Goal: Transaction & Acquisition: Subscribe to service/newsletter

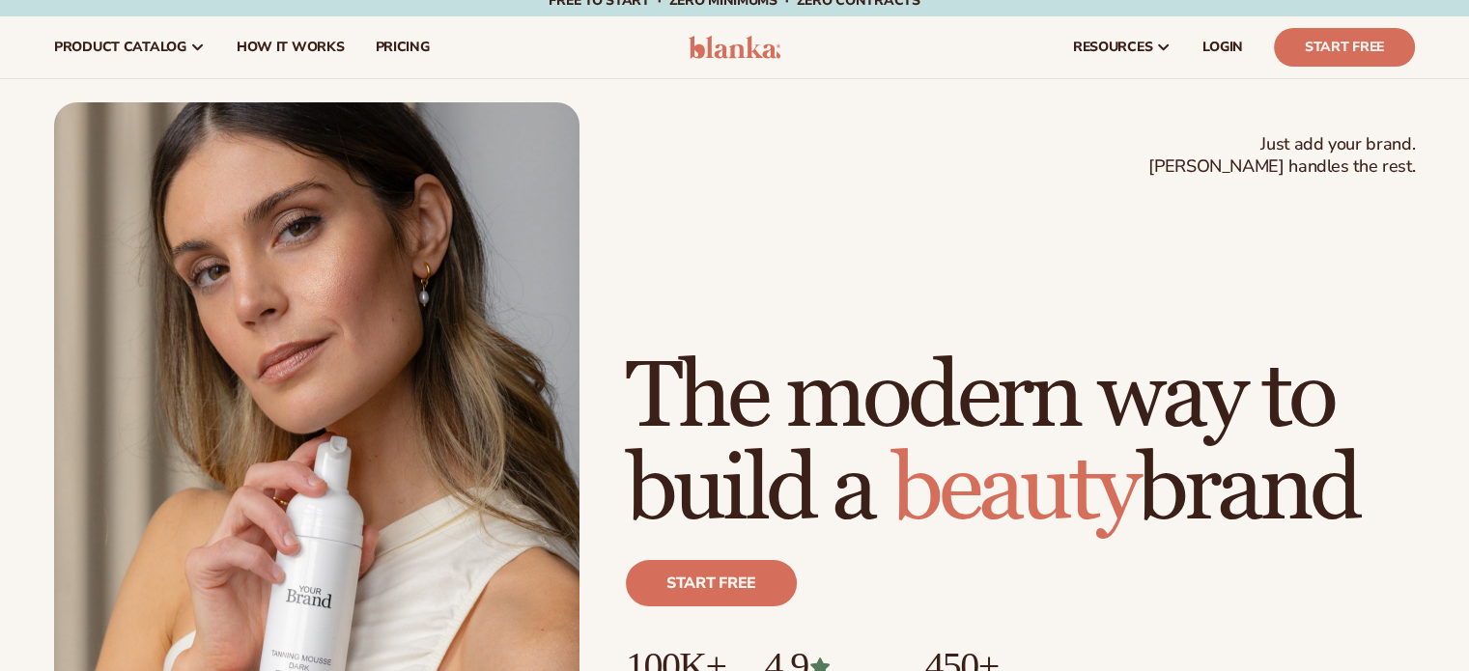
scroll to position [104, 0]
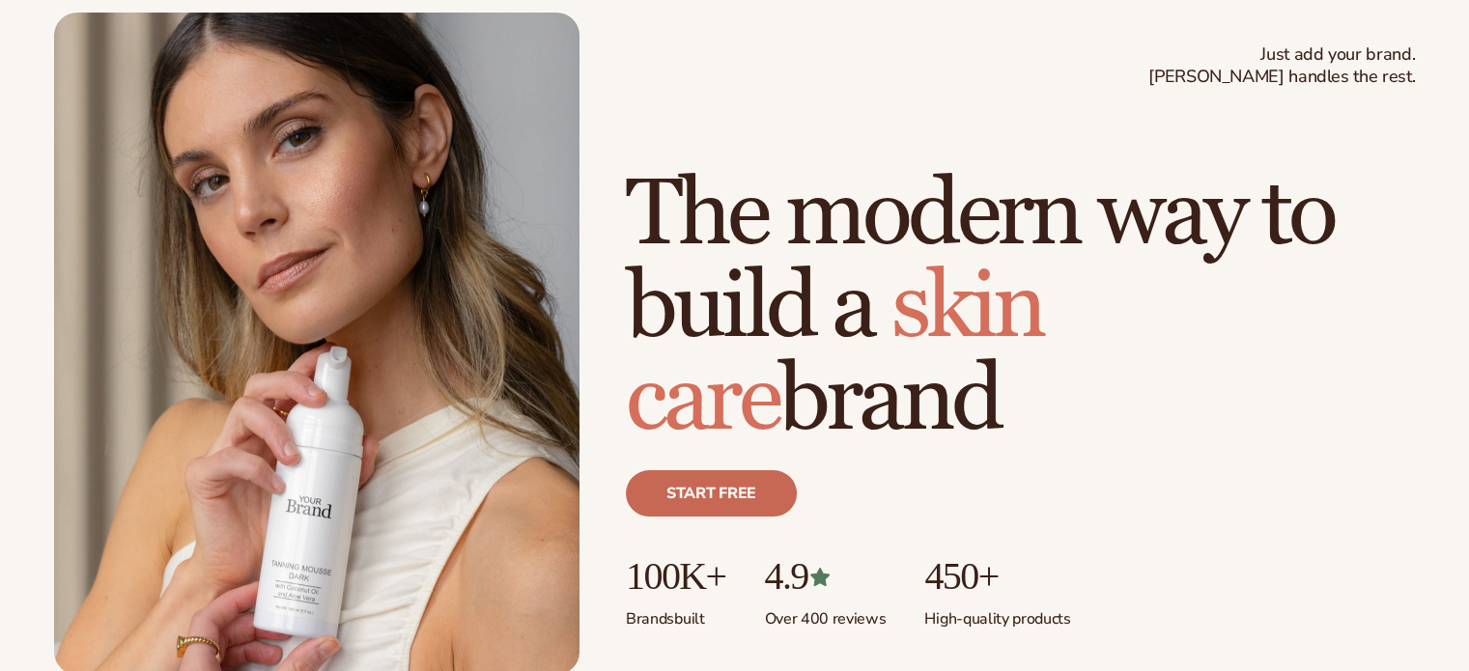
click at [701, 509] on link "Start free" at bounding box center [711, 493] width 171 height 46
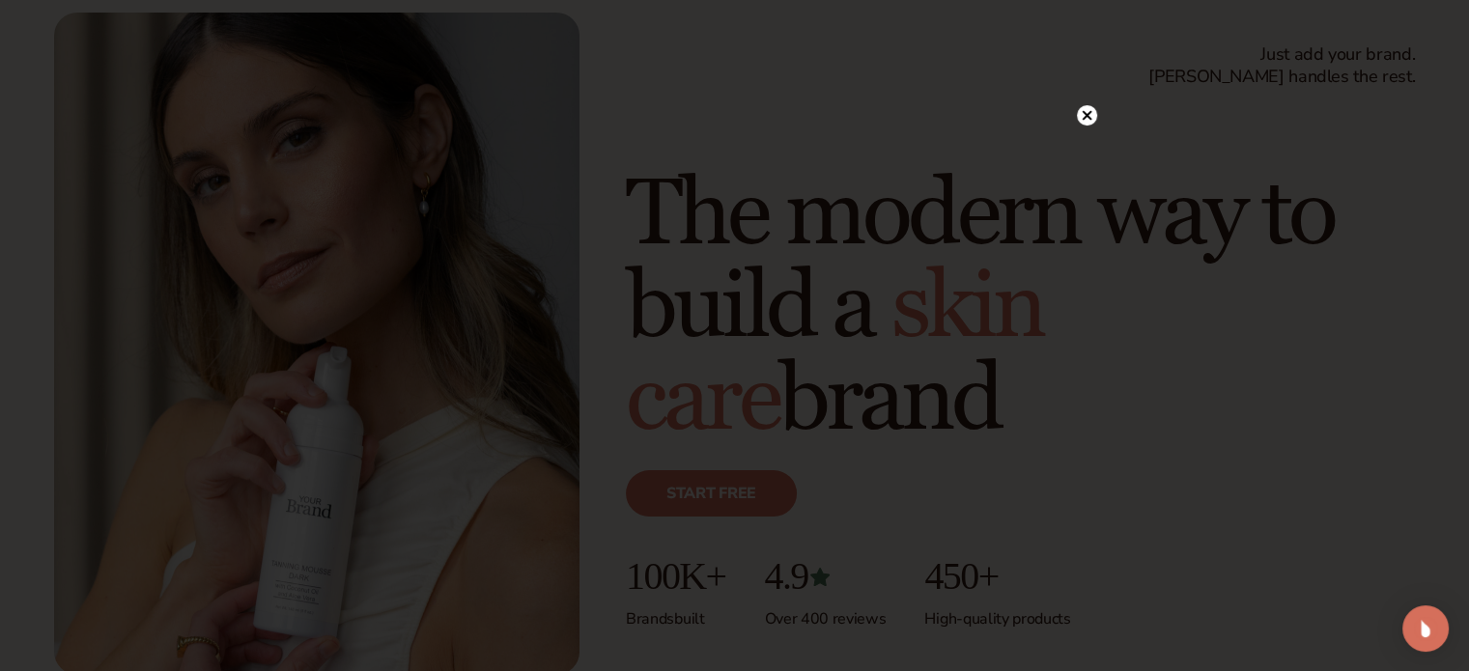
click at [1088, 125] on circle at bounding box center [1087, 115] width 20 height 20
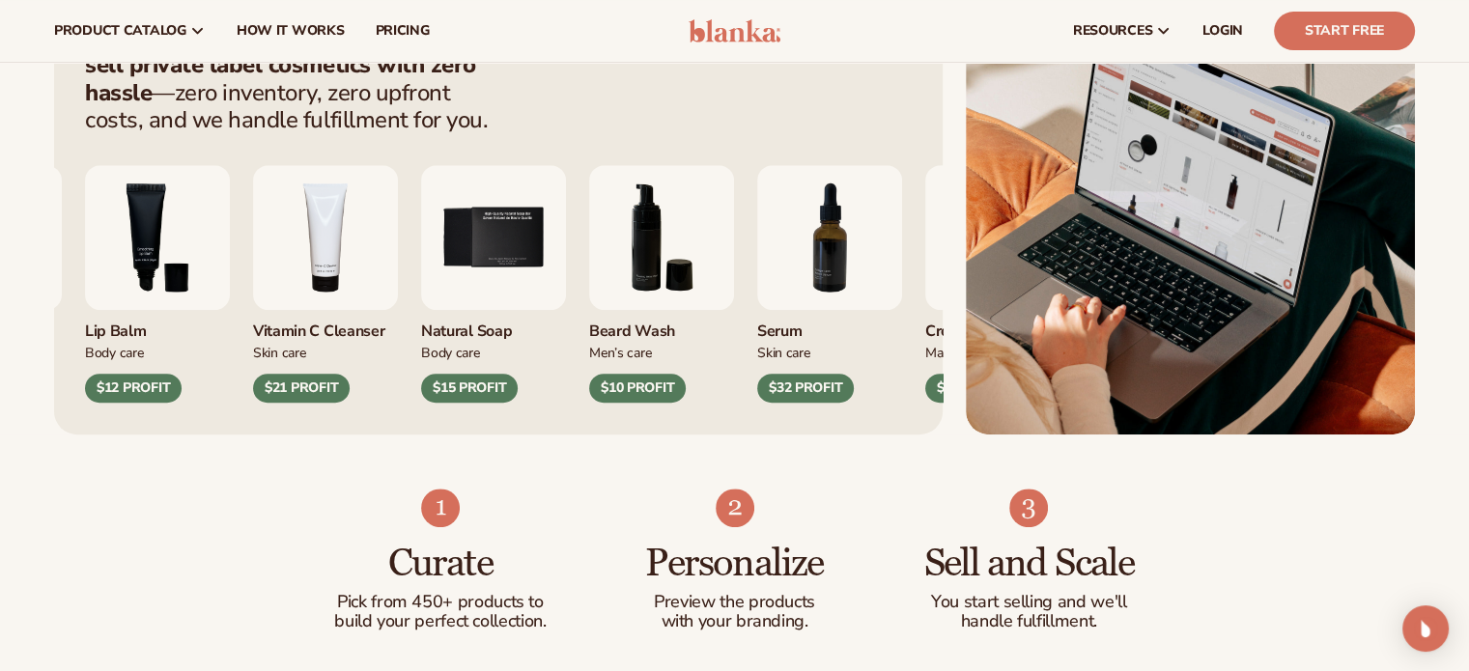
scroll to position [808, 0]
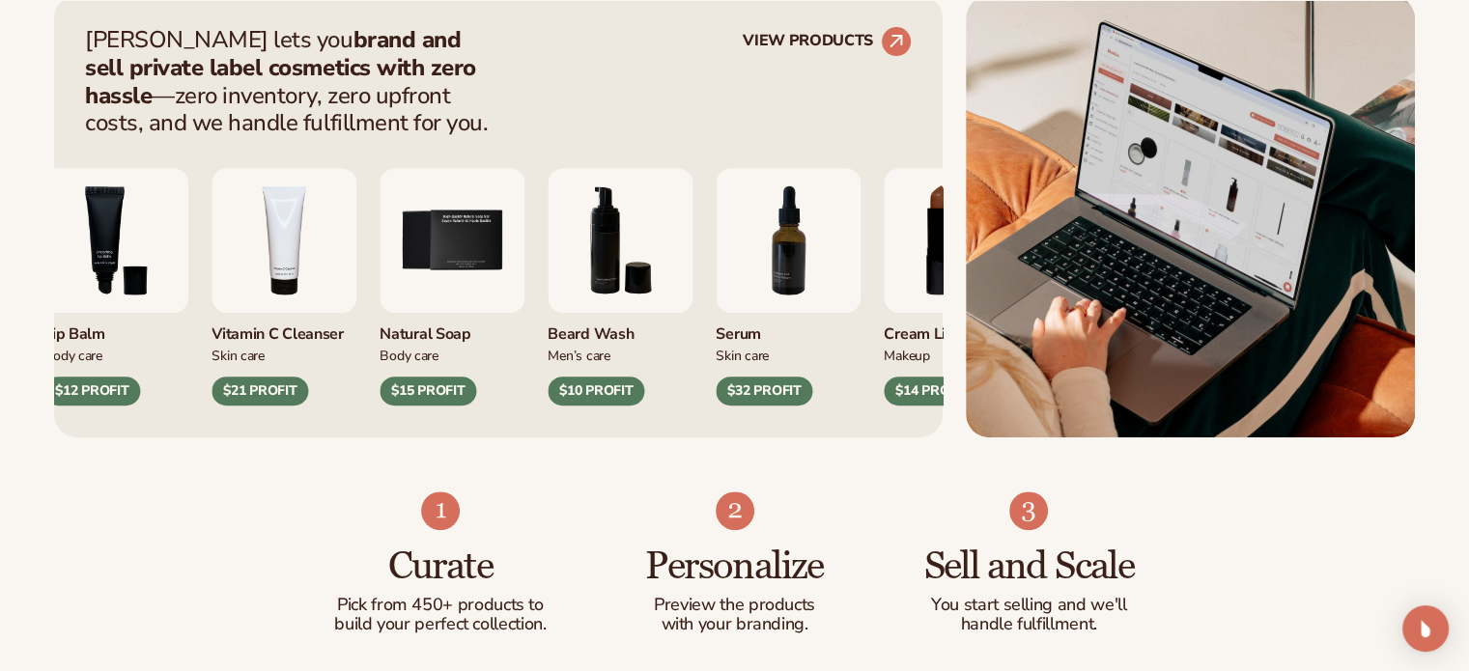
click at [273, 254] on img "4 / 9" at bounding box center [284, 240] width 145 height 145
click at [315, 285] on img "4 / 9" at bounding box center [284, 240] width 145 height 145
click at [294, 259] on img "4 / 9" at bounding box center [284, 240] width 145 height 145
click at [898, 39] on circle at bounding box center [896, 41] width 43 height 43
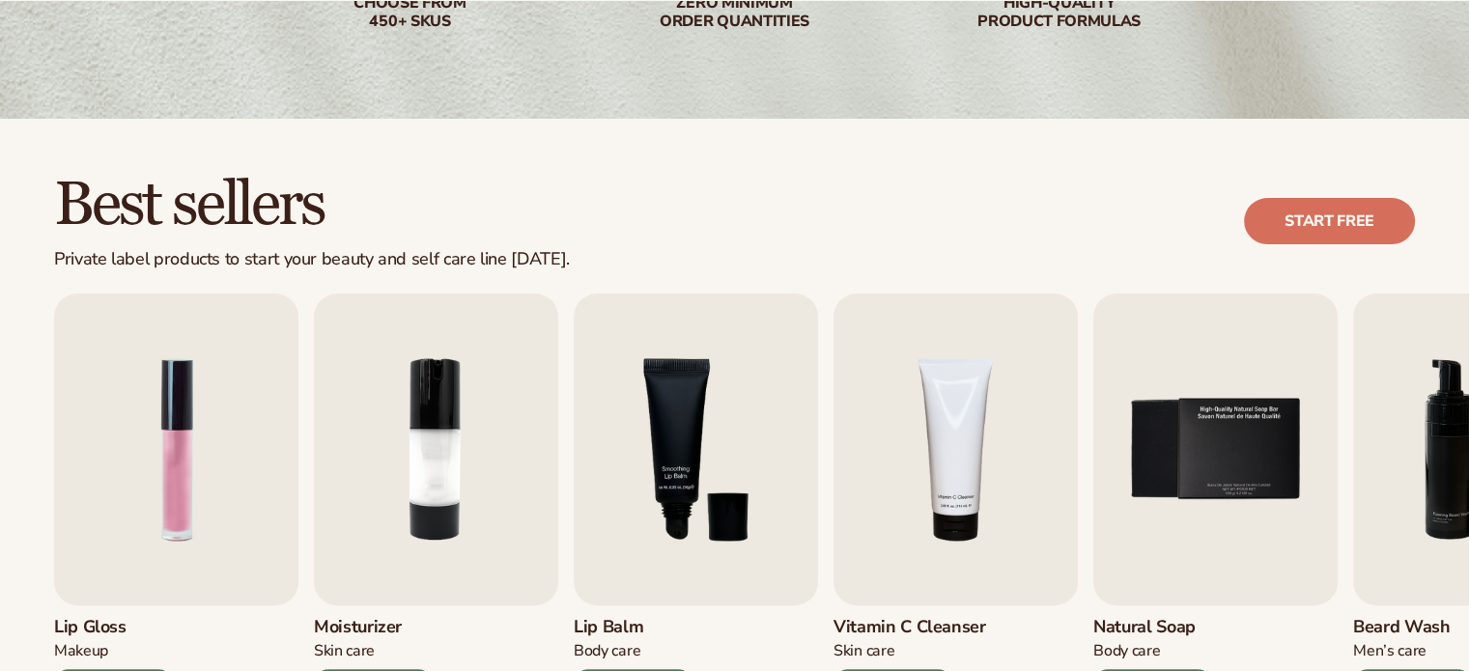
scroll to position [417, 0]
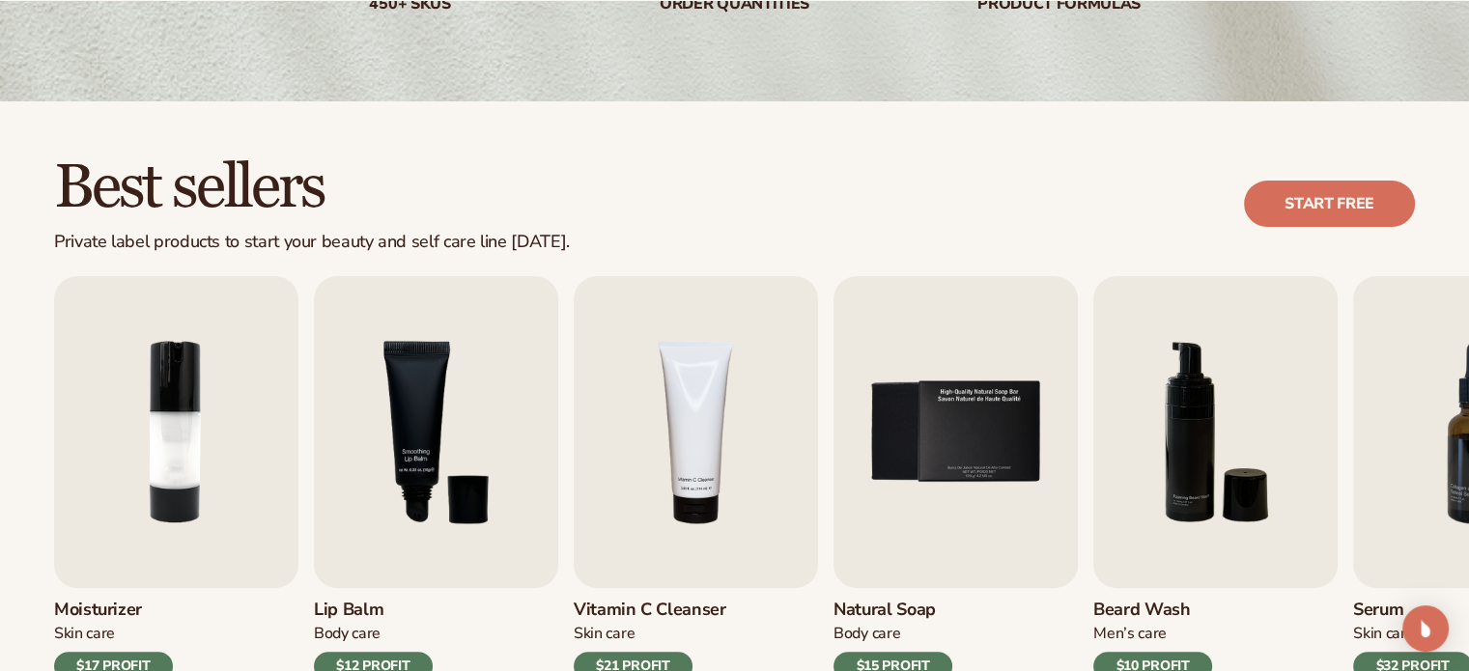
click at [867, 130] on div "Best sellers Private label products to start your beauty and self care line [DA…" at bounding box center [734, 454] width 1469 height 707
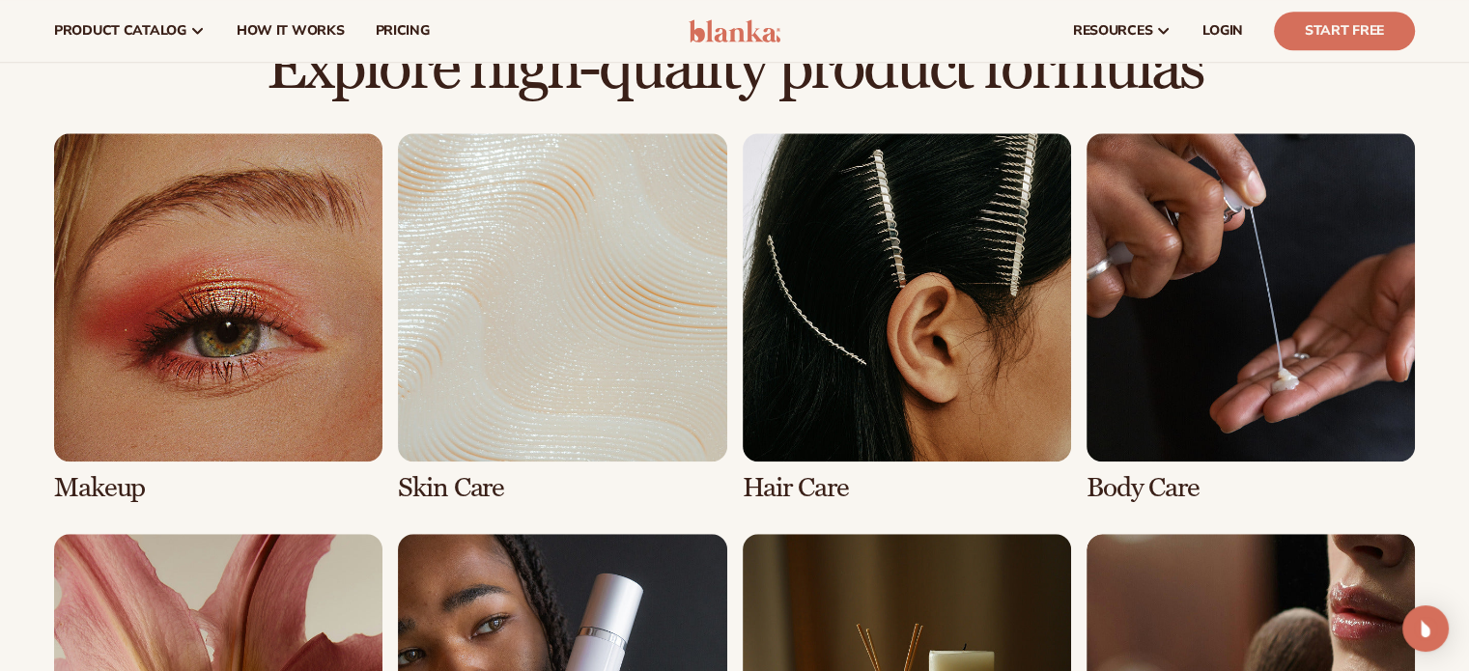
scroll to position [1321, 0]
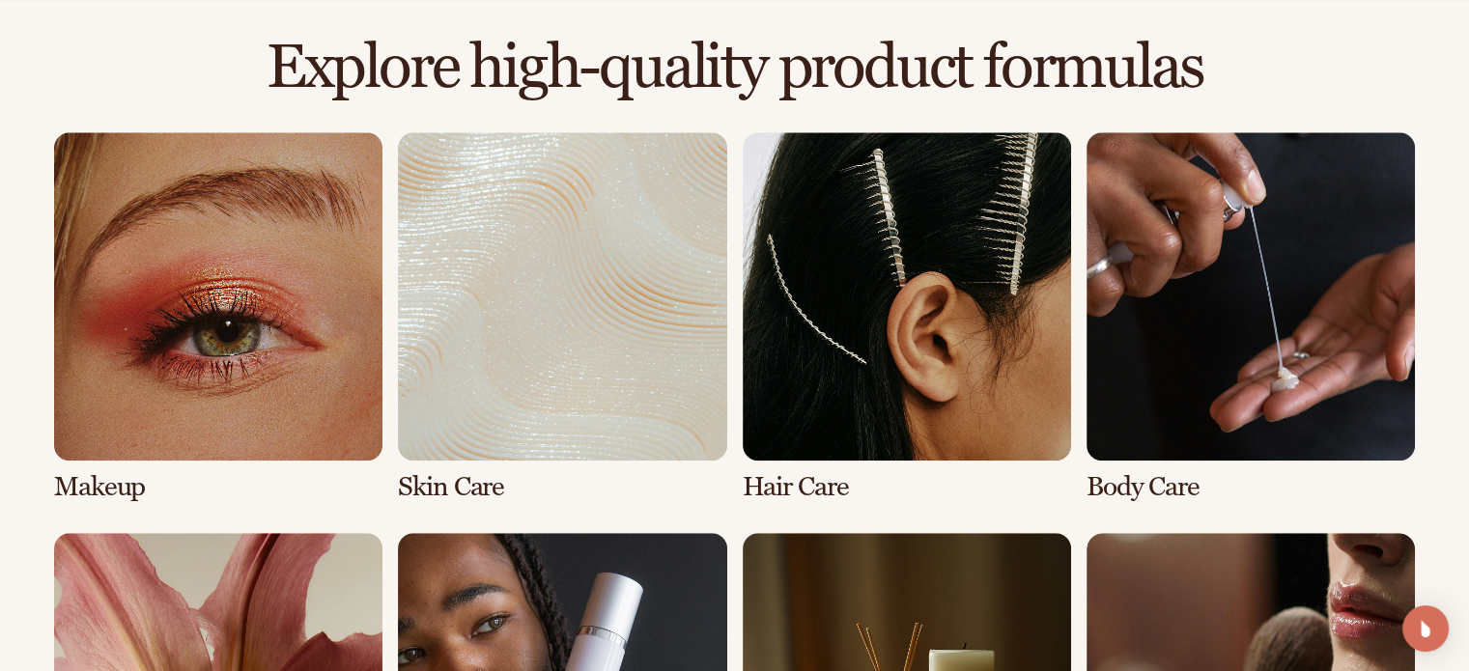
click at [633, 258] on link "2 / 8" at bounding box center [562, 317] width 328 height 370
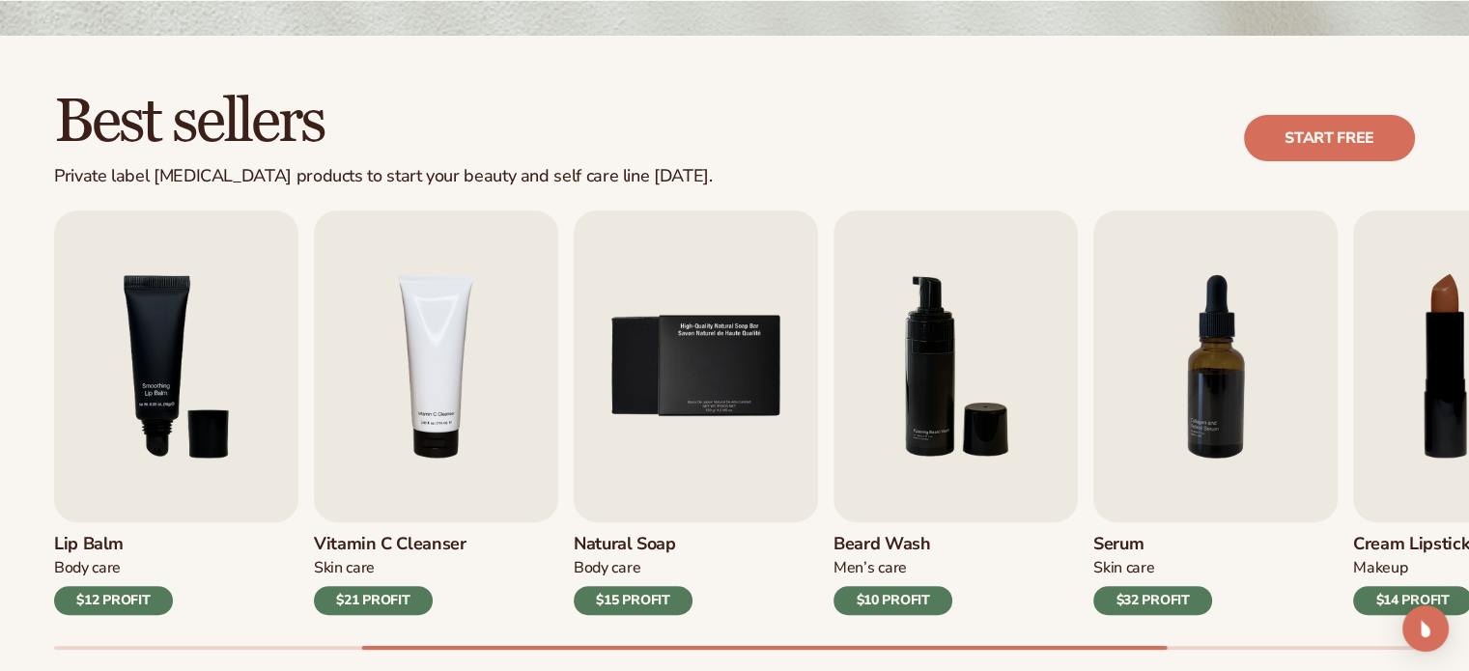
scroll to position [493, 0]
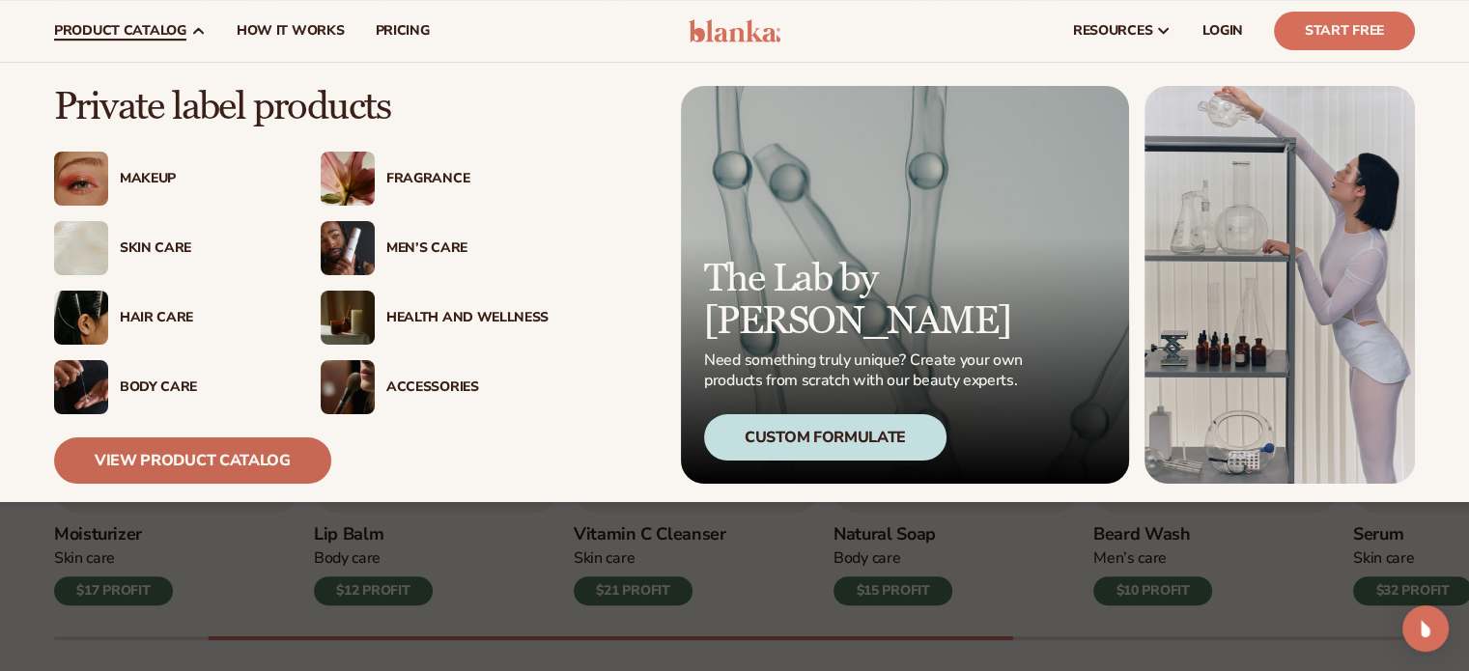
click at [255, 456] on link "View Product Catalog" at bounding box center [192, 461] width 277 height 46
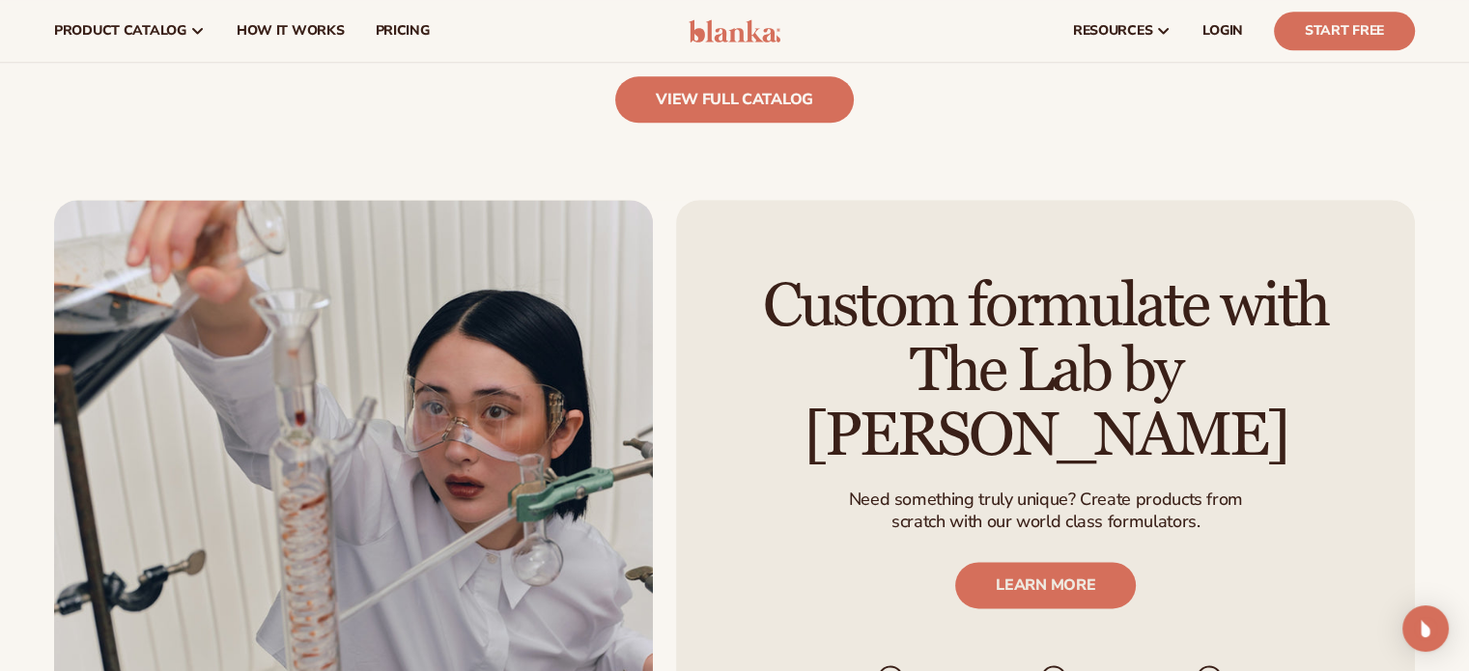
scroll to position [2201, 0]
click at [758, 81] on link "view full catalog" at bounding box center [734, 100] width 239 height 46
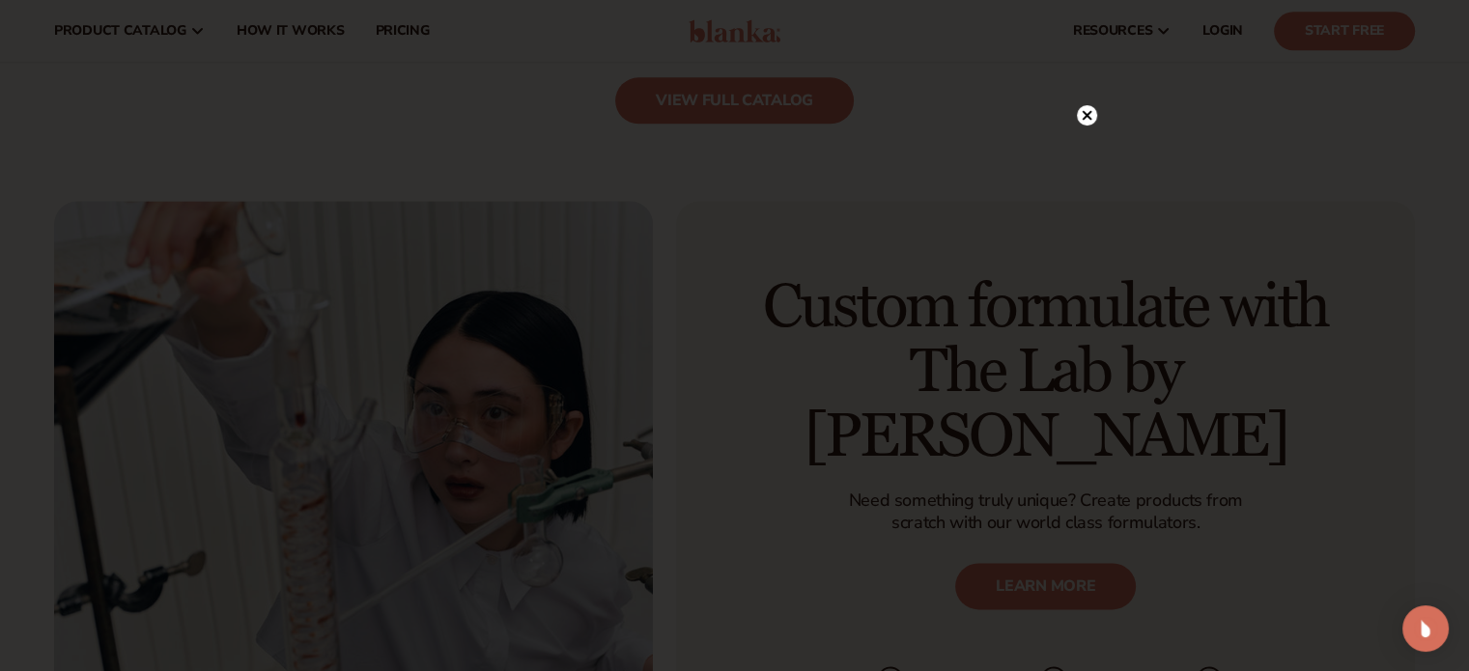
click at [1087, 116] on icon at bounding box center [1087, 116] width 10 height 10
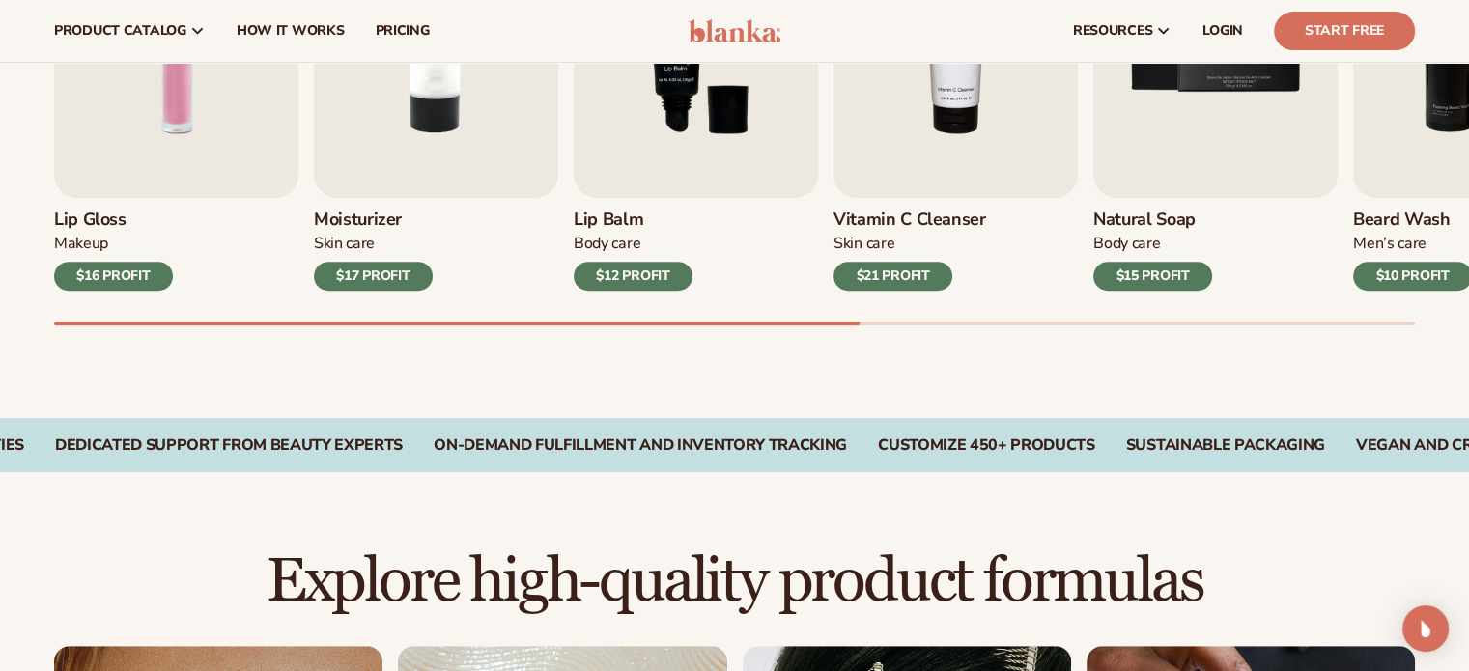
scroll to position [659, 0]
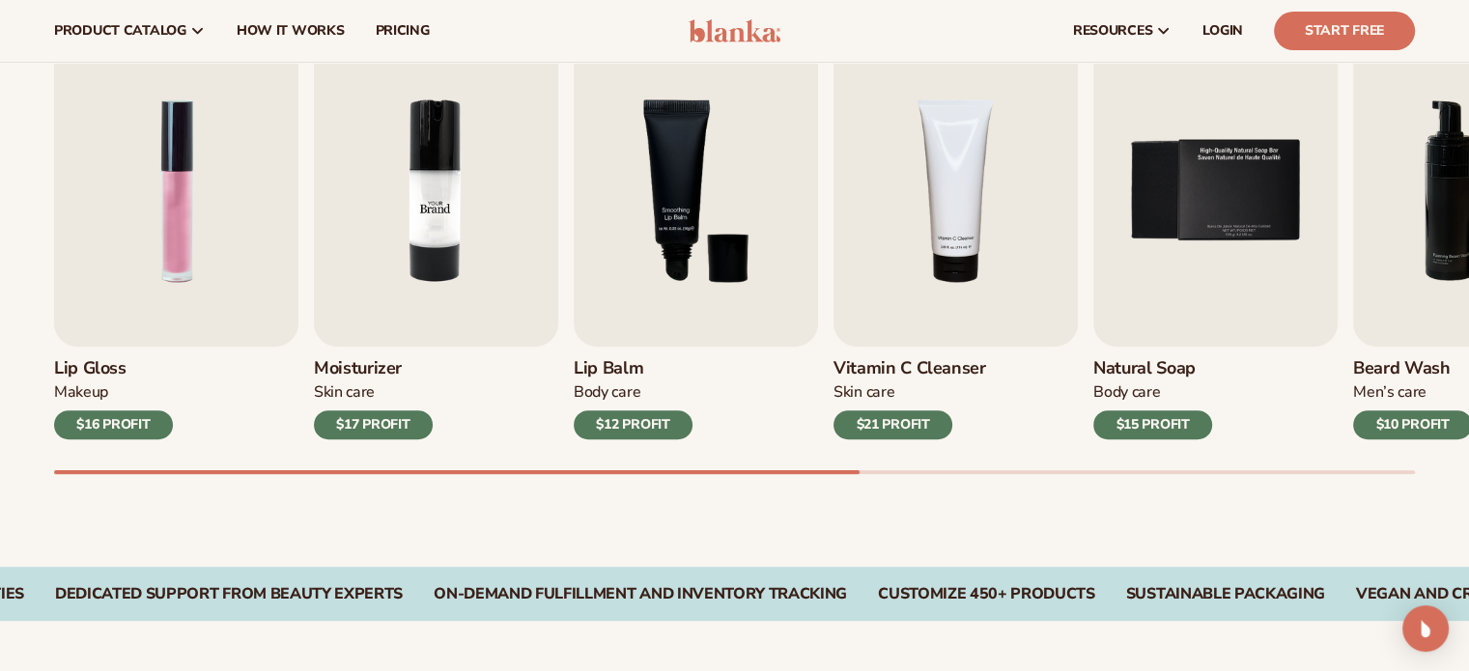
click at [502, 184] on img "2 / 9" at bounding box center [436, 191] width 244 height 312
click at [483, 184] on img "2 / 9" at bounding box center [436, 191] width 244 height 312
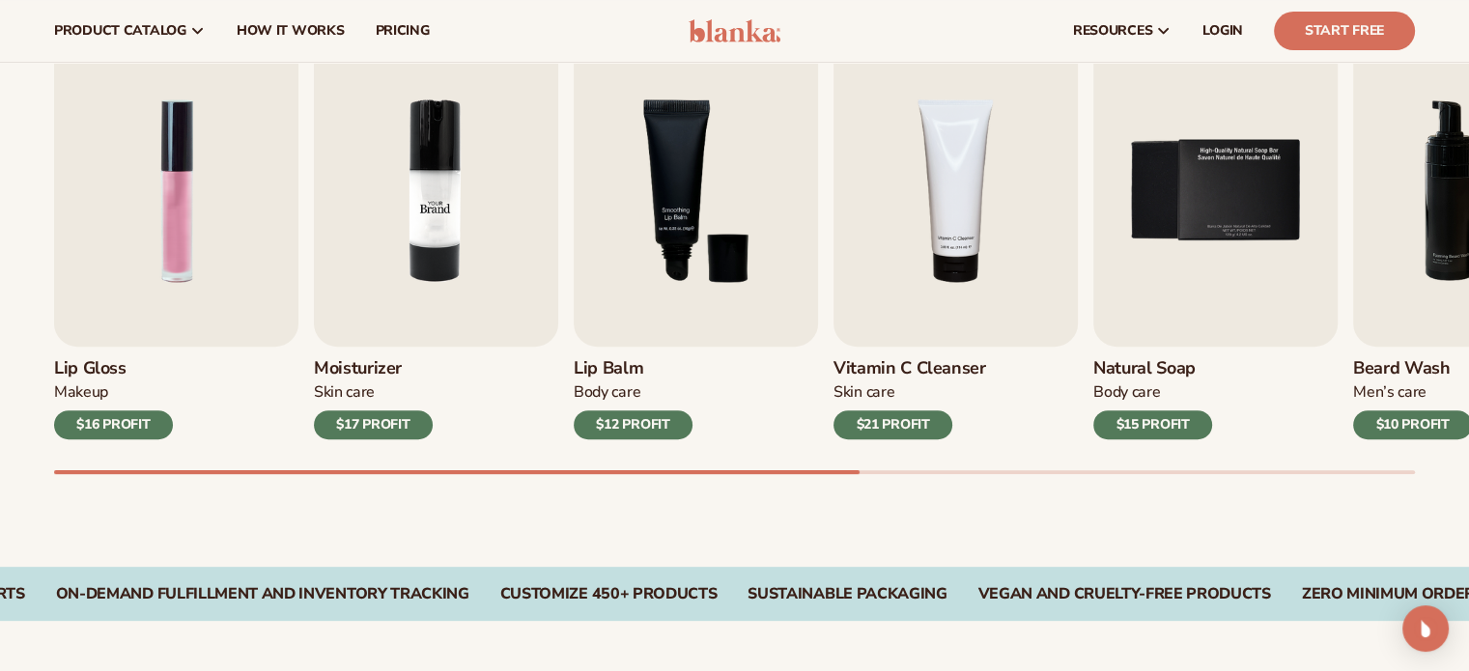
click at [480, 184] on img "2 / 9" at bounding box center [436, 191] width 244 height 312
click at [360, 429] on div "$17 PROFIT" at bounding box center [373, 425] width 119 height 29
click at [405, 284] on img "2 / 9" at bounding box center [436, 191] width 244 height 312
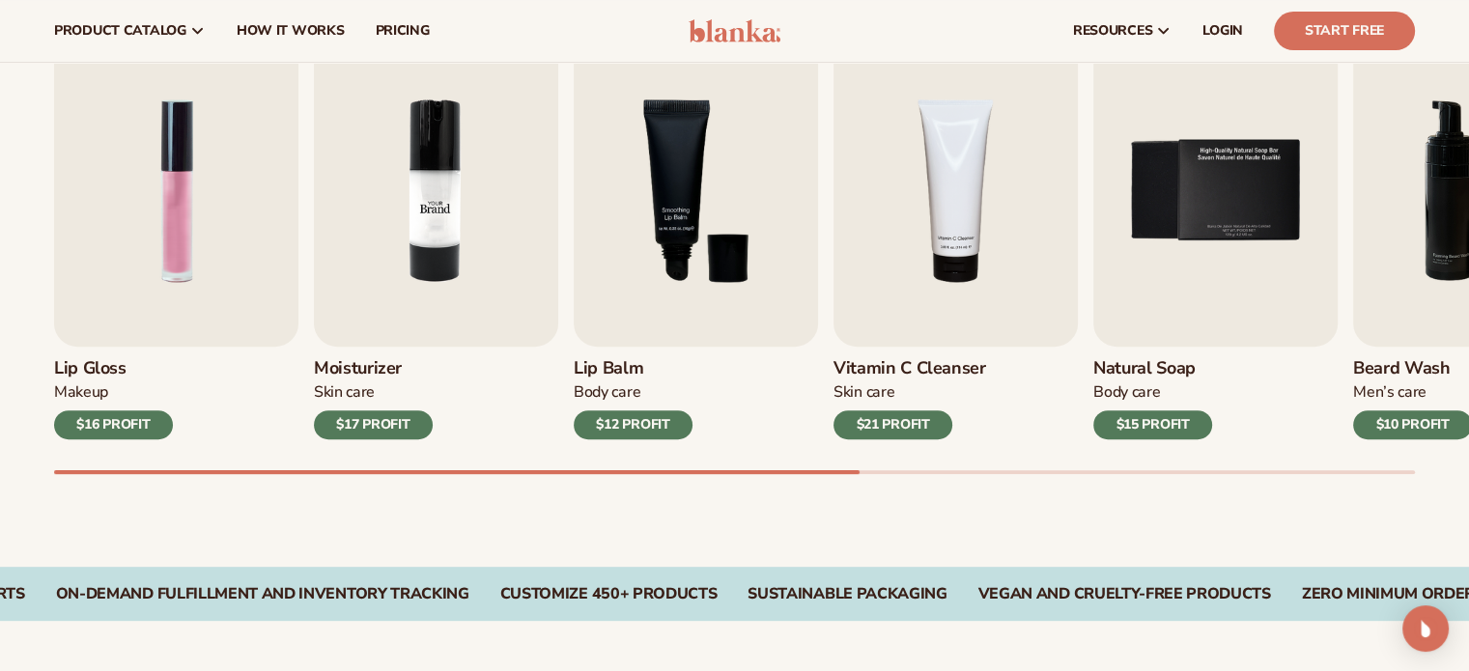
click at [405, 284] on img "2 / 9" at bounding box center [436, 191] width 244 height 312
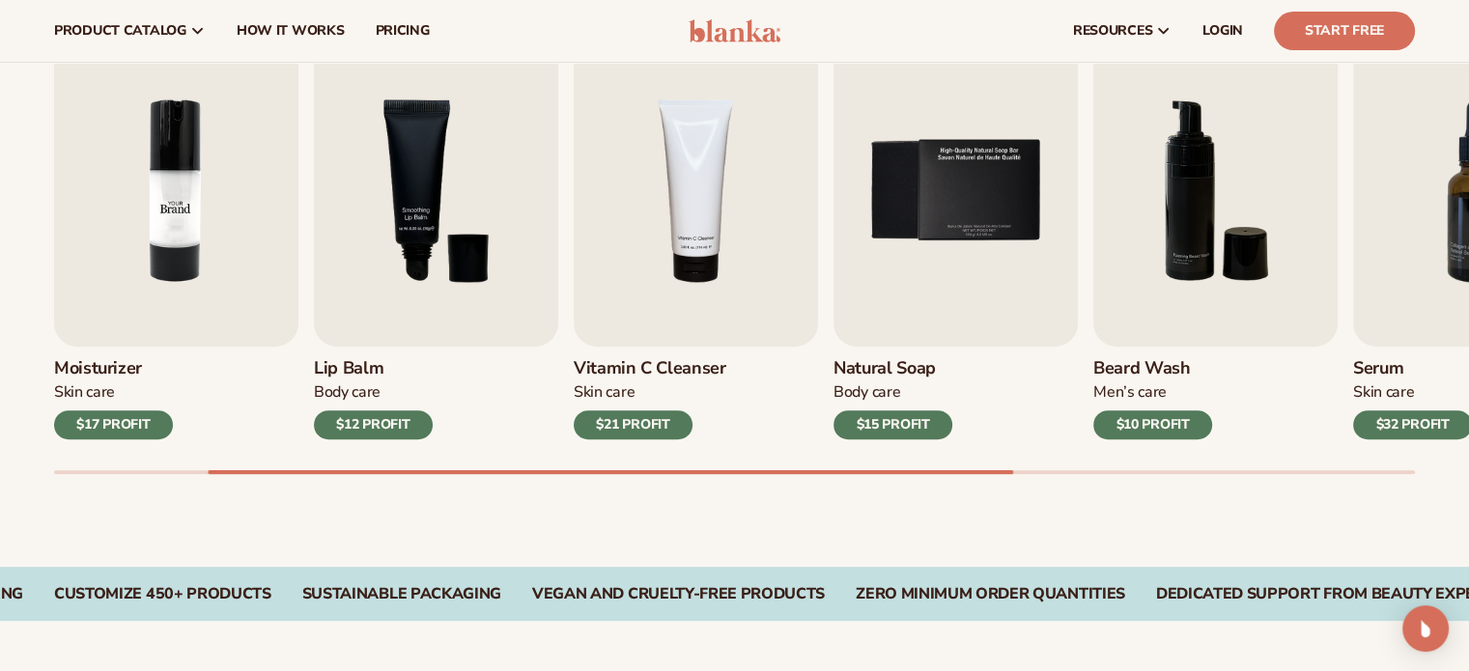
click at [439, 199] on img "3 / 9" at bounding box center [436, 191] width 244 height 312
click at [417, 170] on img "3 / 9" at bounding box center [436, 191] width 244 height 312
click at [413, 165] on img "3 / 9" at bounding box center [436, 191] width 244 height 312
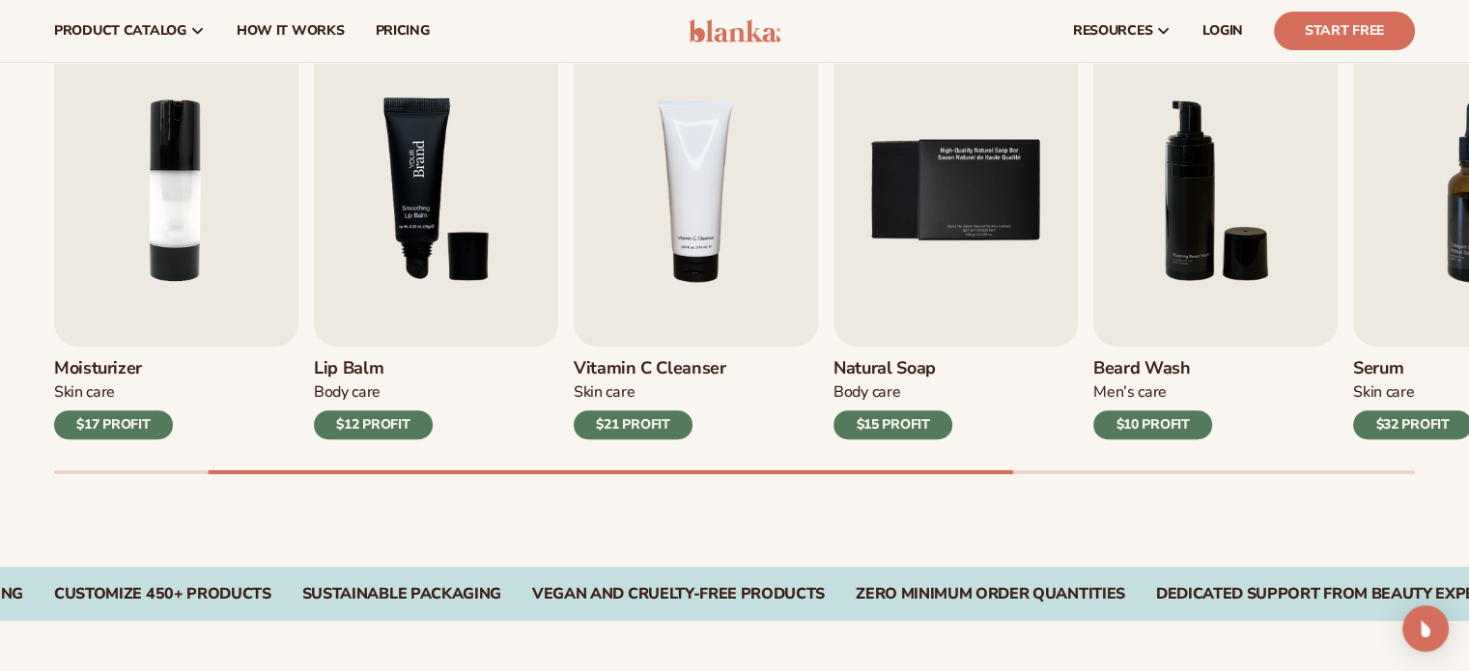
click at [413, 165] on img "3 / 9" at bounding box center [436, 191] width 244 height 312
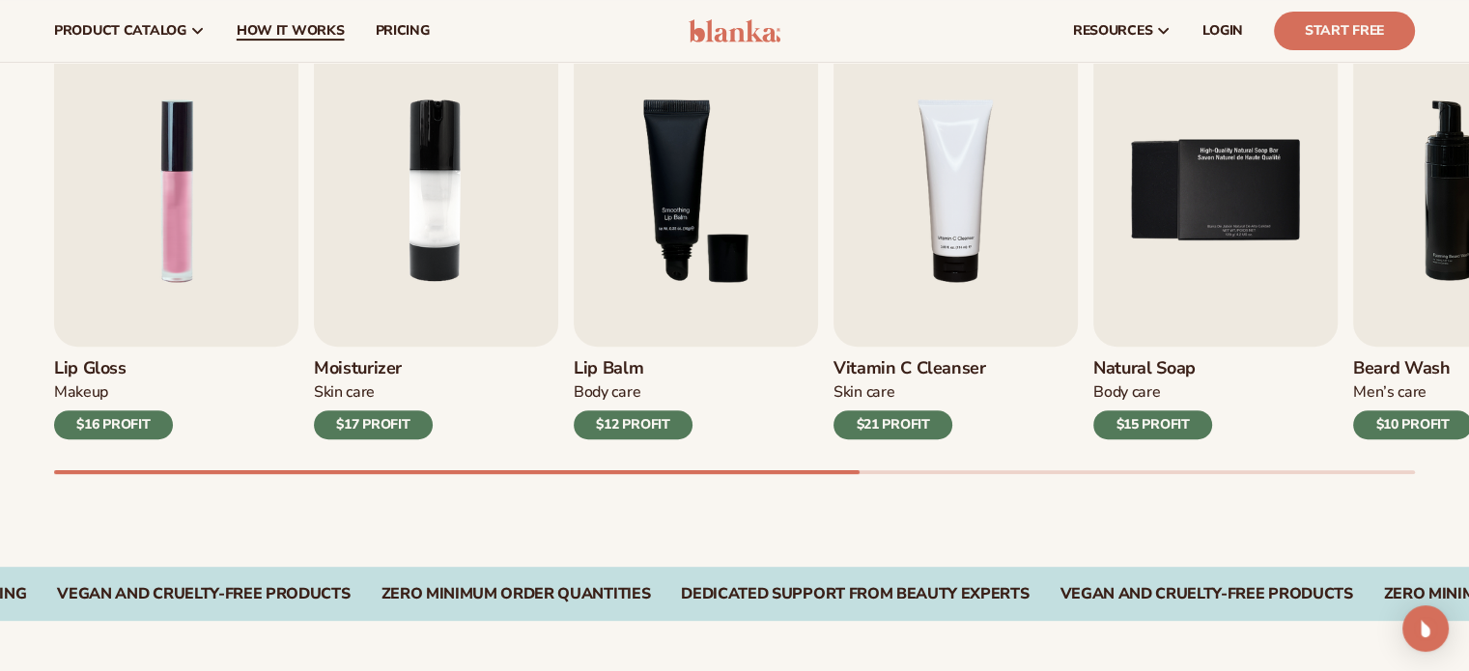
click at [292, 50] on link "How It Works" at bounding box center [290, 31] width 139 height 62
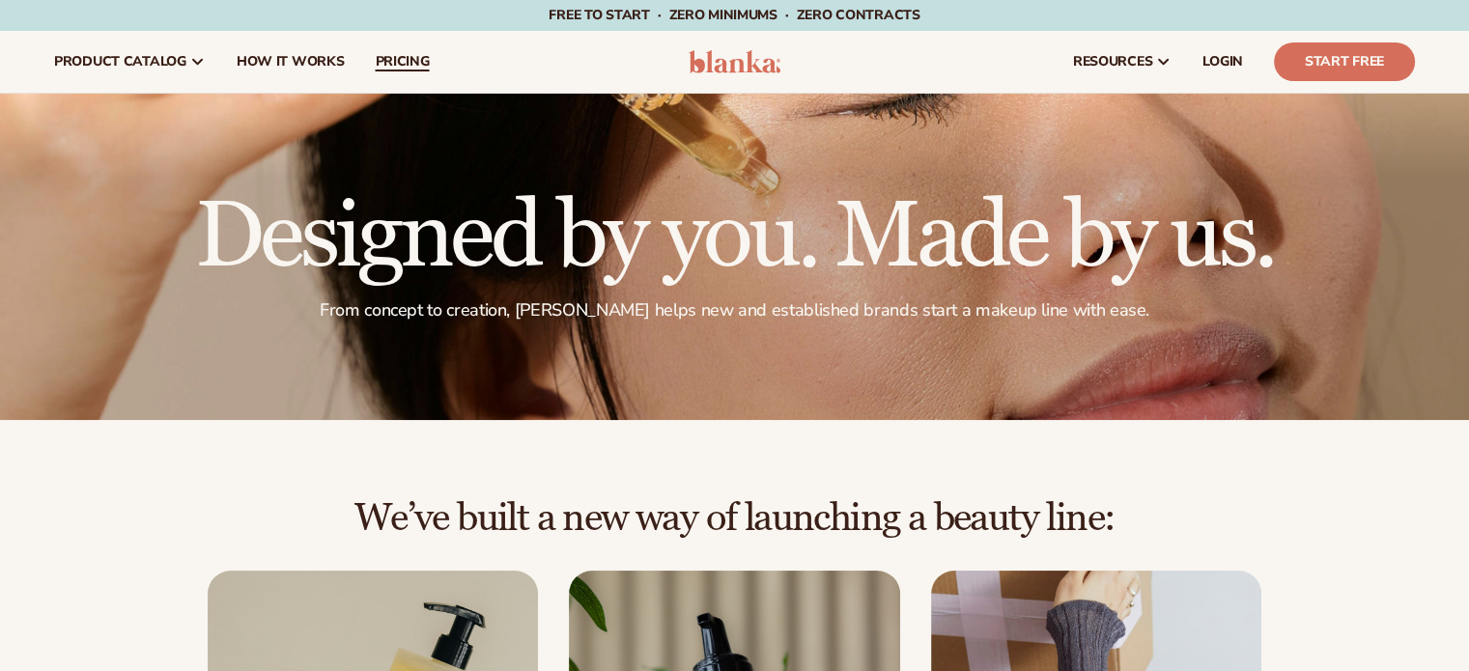
click at [401, 64] on span "pricing" at bounding box center [402, 61] width 54 height 15
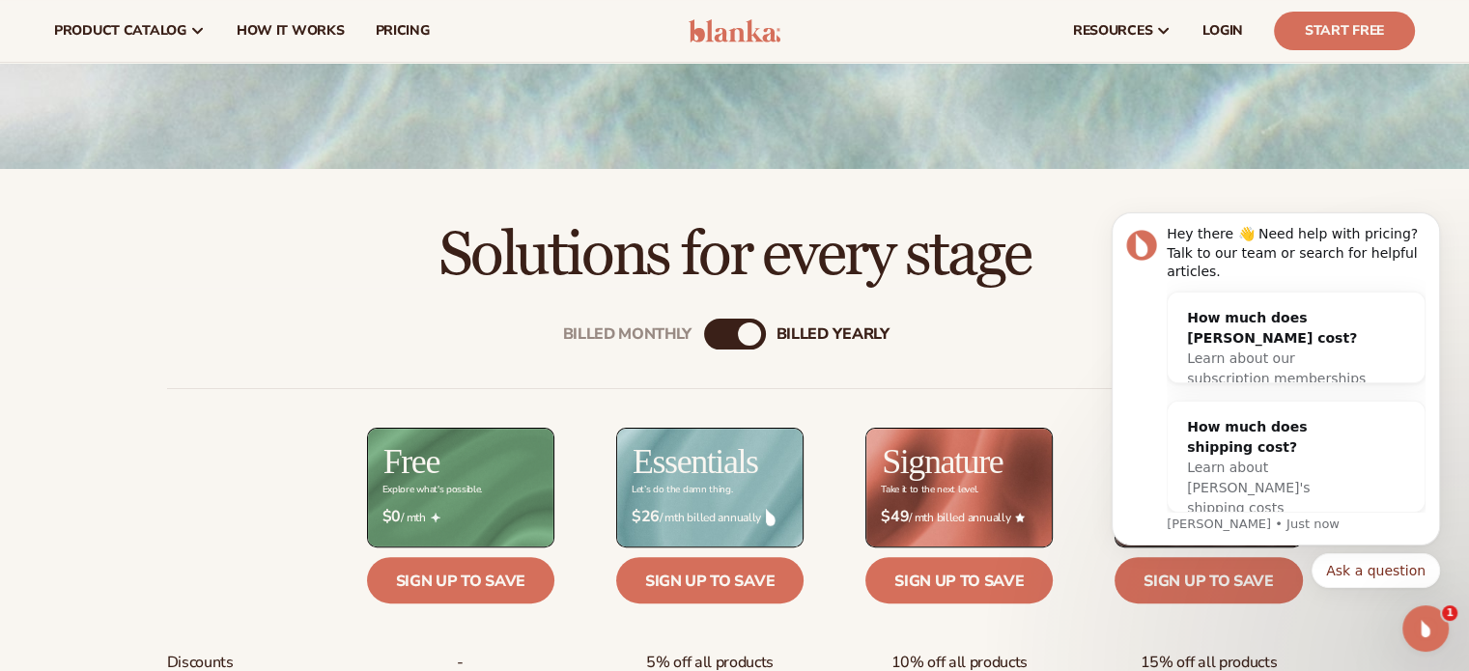
scroll to position [61, 0]
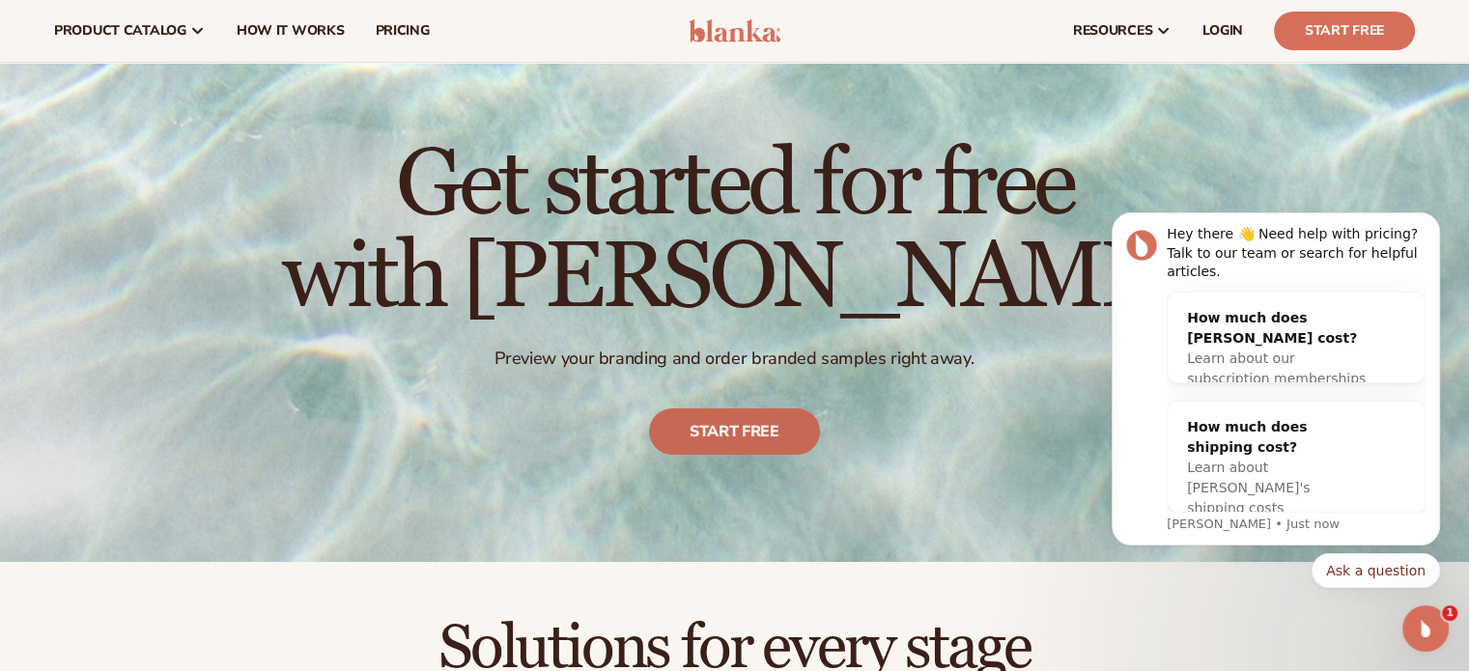
click at [698, 425] on link "Start free" at bounding box center [734, 433] width 171 height 46
